Goal: Task Accomplishment & Management: Use online tool/utility

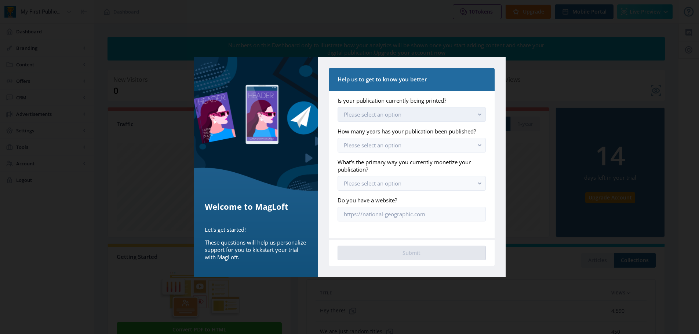
click at [362, 116] on span "Please select an option" at bounding box center [373, 114] width 58 height 7
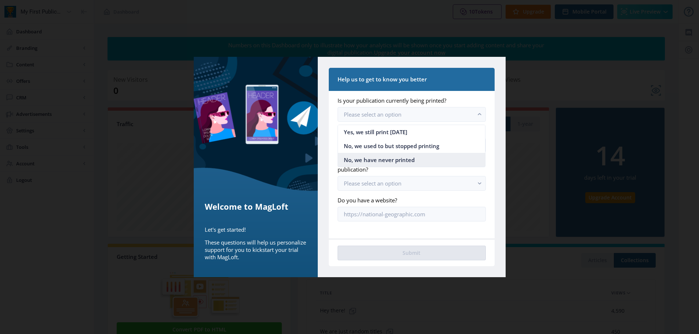
click at [394, 165] on nb-option "No, we have never printed" at bounding box center [411, 160] width 147 height 14
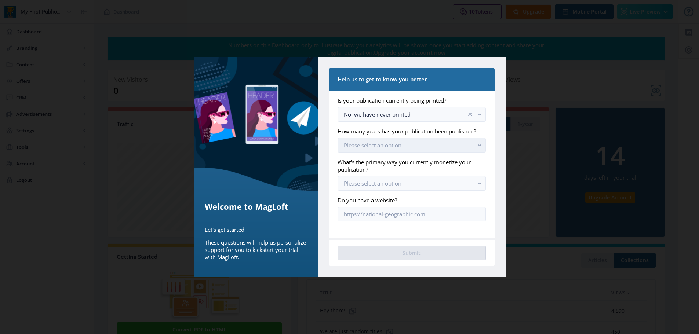
click at [390, 151] on button "Please select an option" at bounding box center [412, 145] width 148 height 15
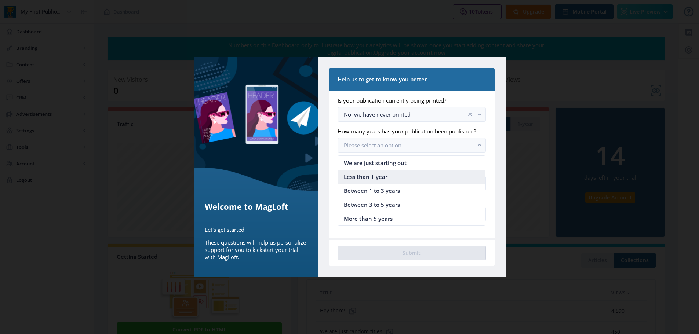
click at [388, 178] on nb-option "Less than 1 year" at bounding box center [411, 177] width 147 height 14
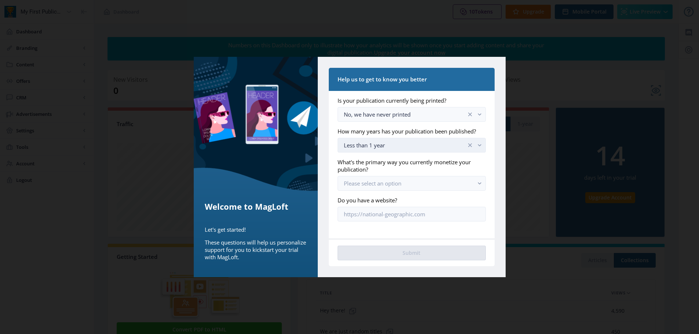
click at [388, 145] on div "Less than 1 year" at bounding box center [405, 145] width 122 height 9
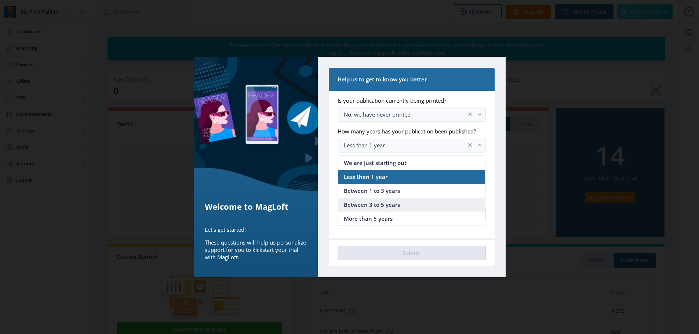
click at [396, 204] on span "Between 3 to 5 years" at bounding box center [372, 204] width 56 height 9
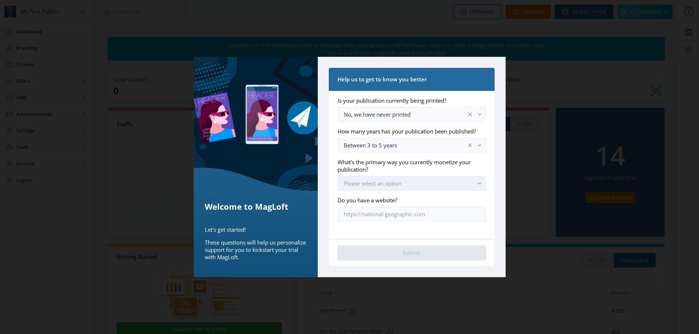
click at [388, 188] on button "Please select an option" at bounding box center [412, 183] width 148 height 15
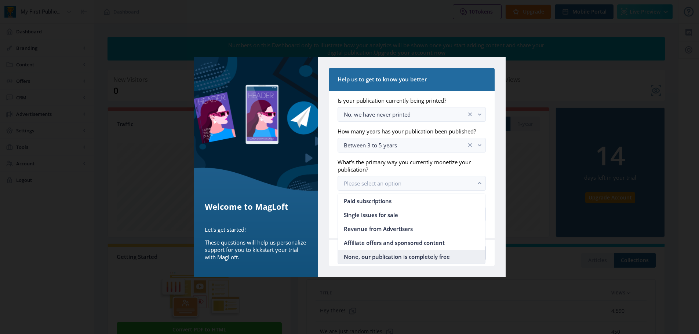
click at [419, 260] on span "None, our publication is completely free" at bounding box center [397, 257] width 106 height 9
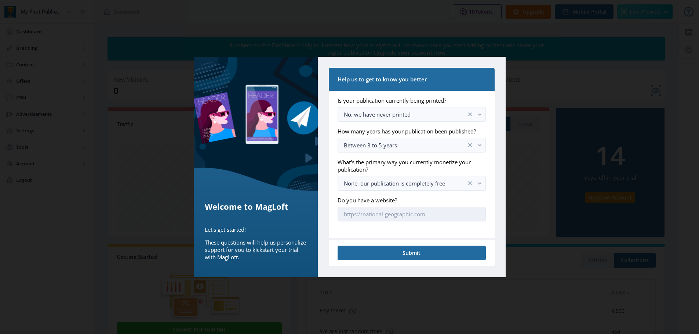
click at [369, 212] on input "Do you have a website?" at bounding box center [412, 214] width 148 height 15
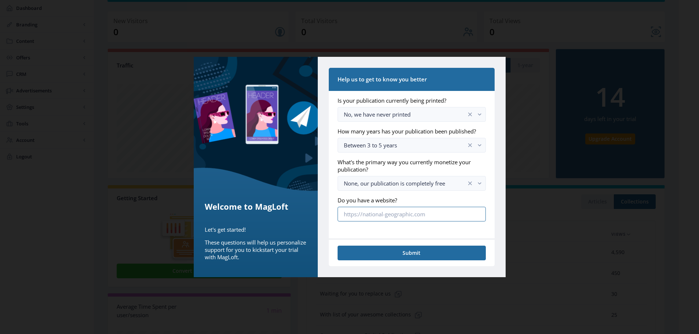
scroll to position [138, 0]
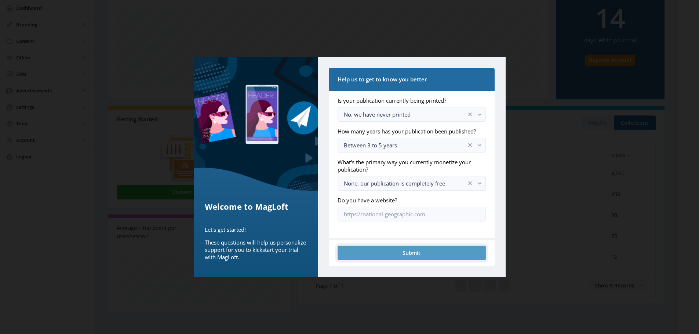
click at [412, 251] on button "Submit" at bounding box center [412, 253] width 148 height 15
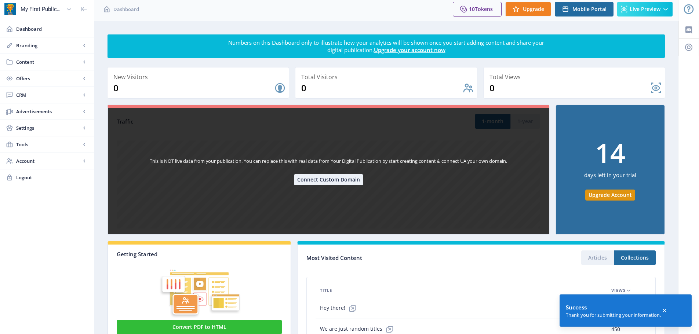
scroll to position [0, 0]
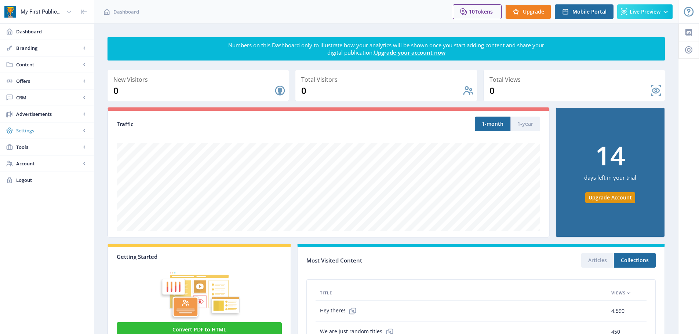
click at [41, 137] on link "Settings" at bounding box center [47, 131] width 94 height 16
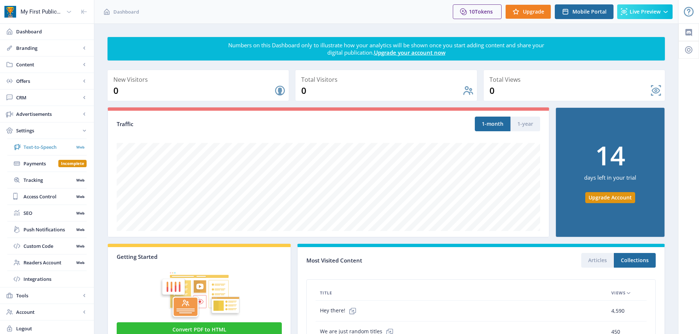
click at [41, 146] on span "Text-to-Speech" at bounding box center [48, 147] width 50 height 7
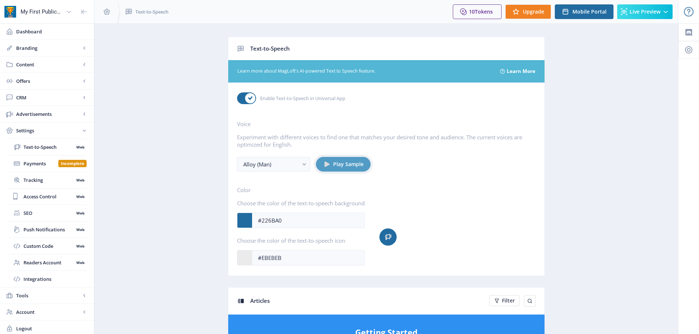
click at [351, 162] on span "Play Sample" at bounding box center [348, 165] width 30 height 6
click at [293, 163] on div "Alloy (Man)" at bounding box center [270, 164] width 55 height 9
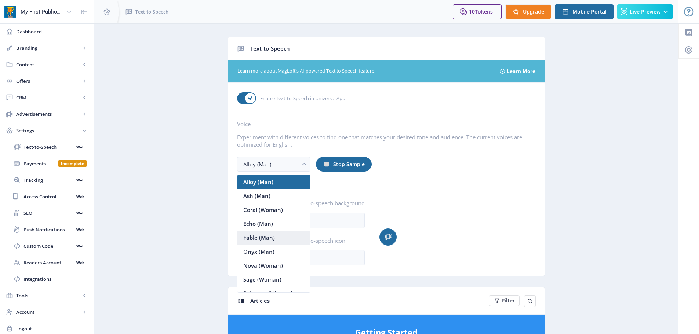
scroll to position [8, 0]
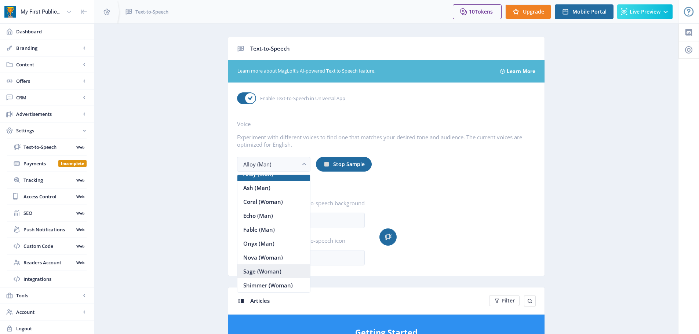
click at [261, 272] on span "Sage (Woman)" at bounding box center [262, 271] width 38 height 9
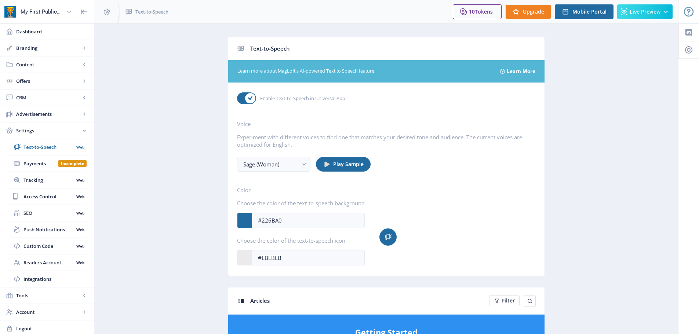
click at [39, 14] on div "My First Publication" at bounding box center [42, 12] width 43 height 16
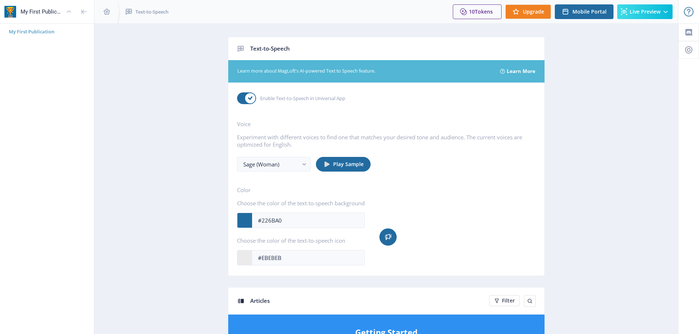
click at [38, 29] on span "My First Publication" at bounding box center [50, 31] width 82 height 7
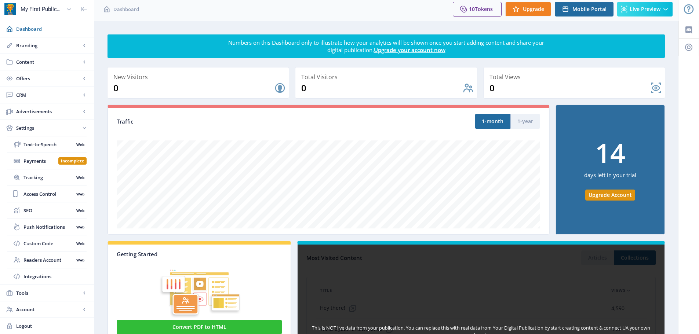
scroll to position [138, 0]
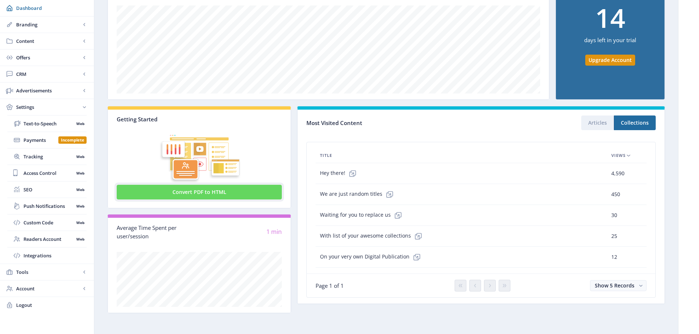
click at [197, 199] on button "Convert PDF to HTML" at bounding box center [199, 192] width 165 height 15
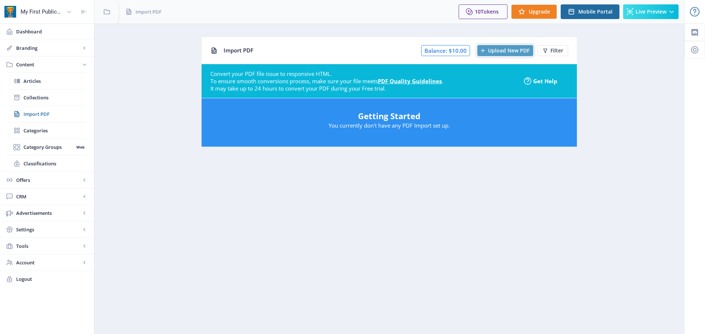
click at [513, 52] on span "Upload New PDF" at bounding box center [508, 51] width 41 height 6
click at [499, 51] on span "Upload New PDF" at bounding box center [508, 51] width 41 height 6
click at [510, 54] on button "Upload New PDF" at bounding box center [505, 50] width 56 height 11
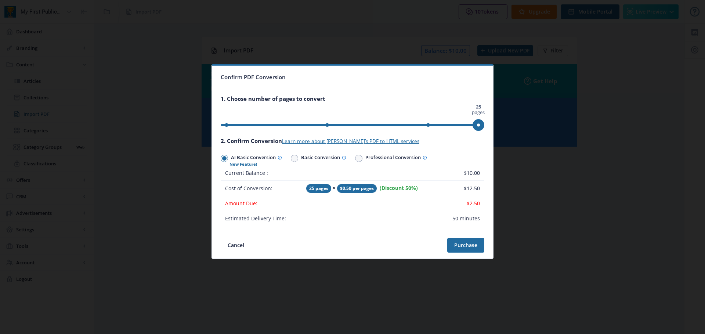
click at [315, 76] on nb-card-header "Confirm PDF Conversion" at bounding box center [352, 77] width 281 height 23
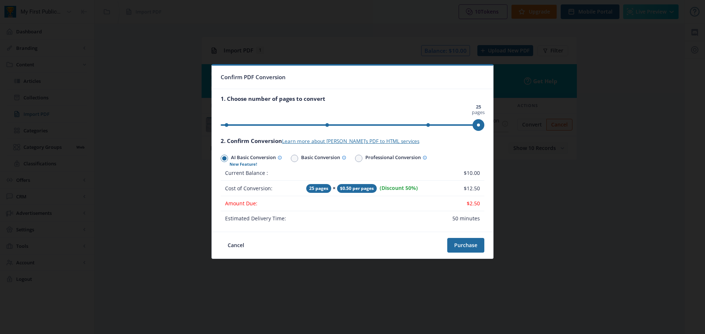
click at [318, 90] on nb-card-body "1. Choose number of pages to convert 0 pages 25 pages 25 pages 2. Confirm Conve…" at bounding box center [352, 160] width 281 height 143
click at [294, 158] on span at bounding box center [294, 158] width 4 height 4
click at [291, 158] on input "Basic Conversion" at bounding box center [291, 158] width 0 height 0
radio input "true"
click at [227, 159] on span at bounding box center [224, 158] width 4 height 4
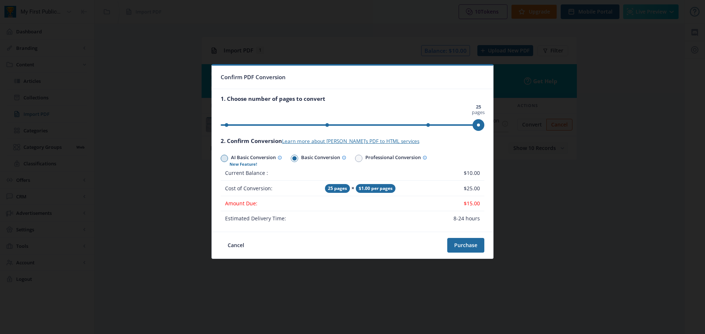
click at [221, 159] on input "AI Basic Conversion" at bounding box center [221, 158] width 0 height 0
radio input "true"
click at [481, 125] on span "ngx-slider" at bounding box center [478, 125] width 12 height 12
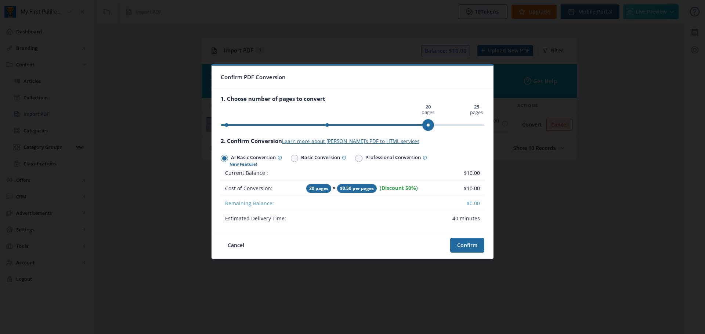
click at [428, 125] on ngx-slider "0 pages 25 pages 20 pages" at bounding box center [353, 124] width 264 height 1
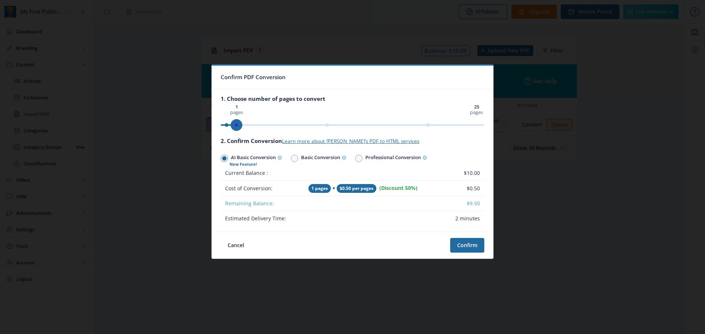
drag, startPoint x: 428, startPoint y: 125, endPoint x: 211, endPoint y: 127, distance: 217.0
click at [211, 127] on div "Confirm PDF Conversion 1. Choose number of pages to convert 0 pages 25 pages 1 …" at bounding box center [352, 167] width 705 height 334
click at [463, 247] on button "Confirm" at bounding box center [467, 245] width 34 height 15
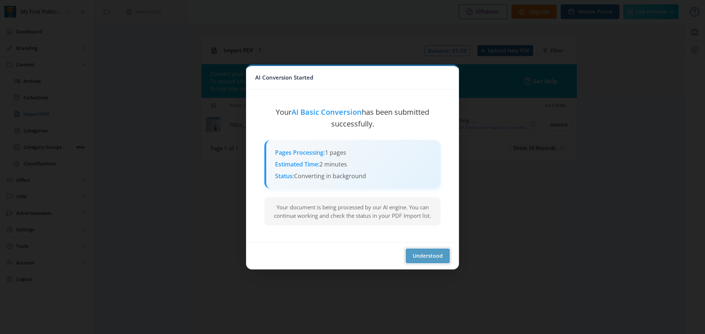
click at [428, 258] on button "Understood" at bounding box center [428, 256] width 44 height 15
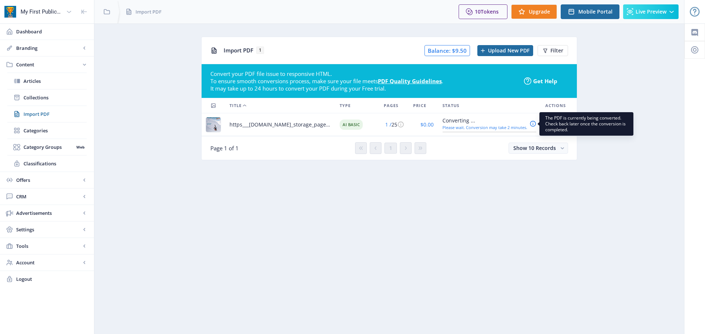
click at [481, 129] on div "Please wait. Conversion may take 2 minutes." at bounding box center [484, 127] width 85 height 5
click at [538, 151] on span "Show 10 Records" at bounding box center [534, 148] width 43 height 7
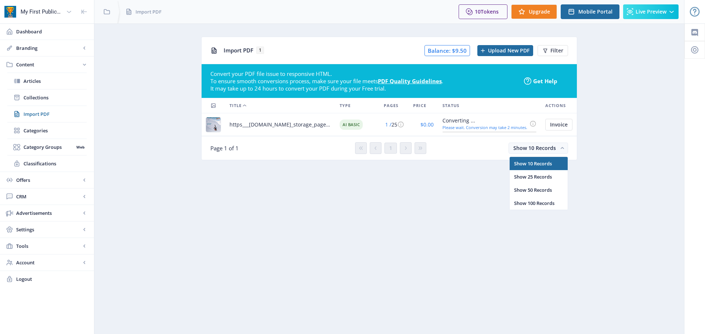
click at [611, 184] on nb-layout-column "Import PDF 1 Balance: $9.50 Upload New PDF Filter Convert your PDF file issue t…" at bounding box center [389, 178] width 590 height 311
click at [46, 25] on link "Dashboard" at bounding box center [47, 31] width 94 height 16
